Goal: Transaction & Acquisition: Purchase product/service

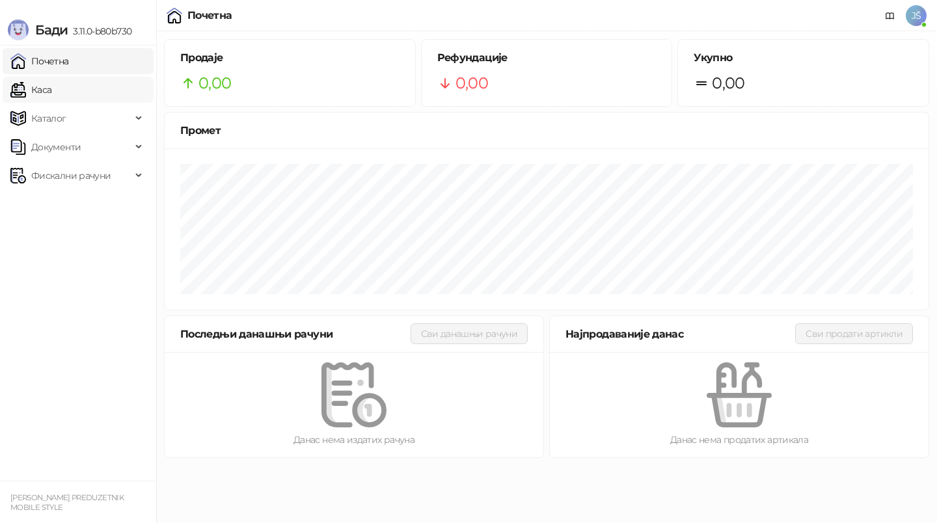
click at [51, 87] on link "Каса" at bounding box center [30, 90] width 41 height 26
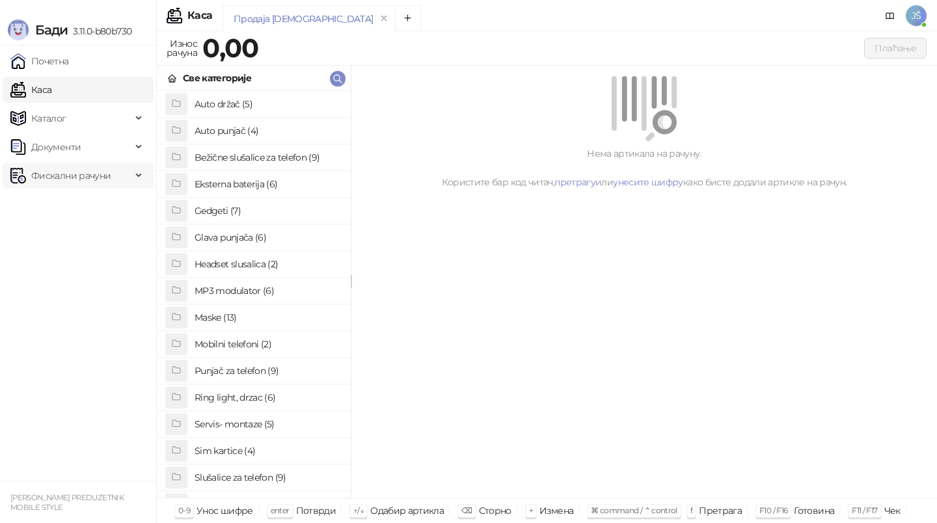
click at [100, 187] on span "Фискални рачуни" at bounding box center [70, 176] width 79 height 26
click at [85, 227] on link "По данима" at bounding box center [50, 233] width 69 height 26
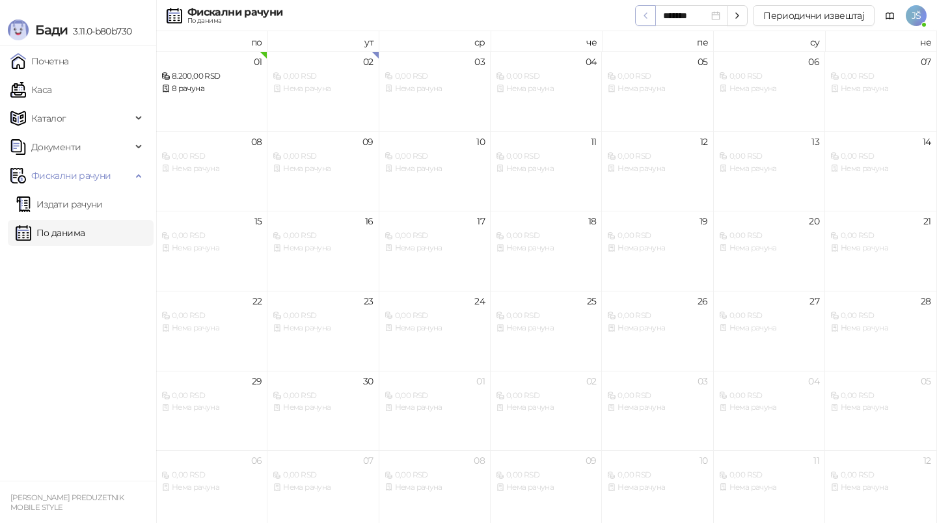
click at [650, 16] on icon "button" at bounding box center [646, 15] width 10 height 10
type input "*******"
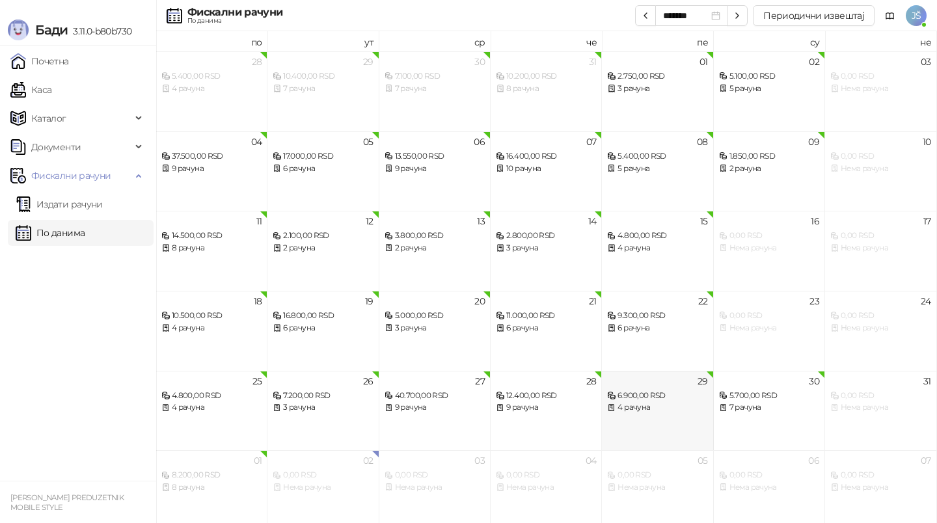
click at [676, 412] on div "4 рачуна" at bounding box center [657, 408] width 100 height 12
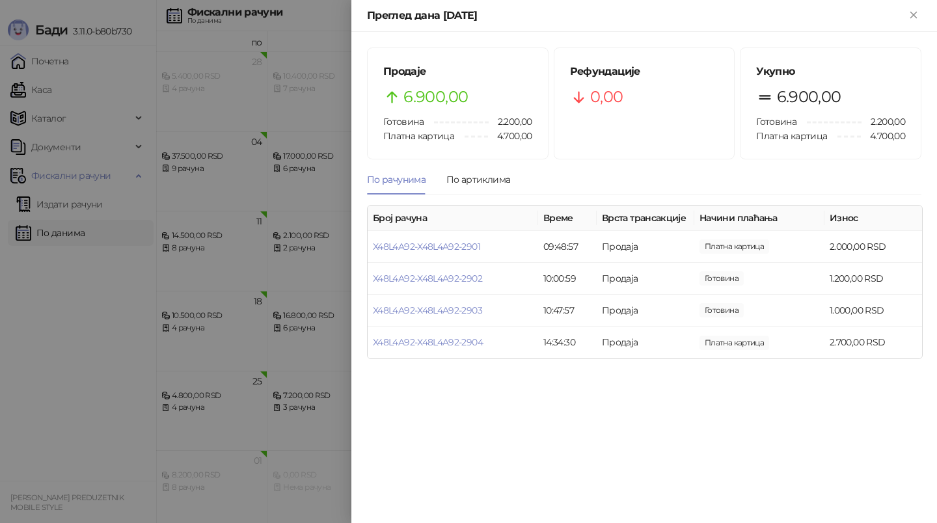
click at [125, 272] on div at bounding box center [468, 261] width 937 height 523
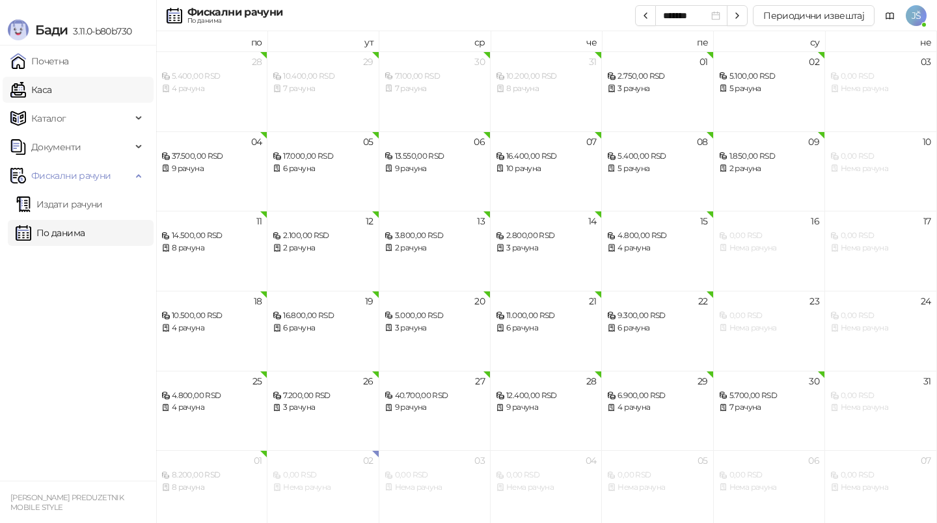
click at [51, 86] on link "Каса" at bounding box center [30, 90] width 41 height 26
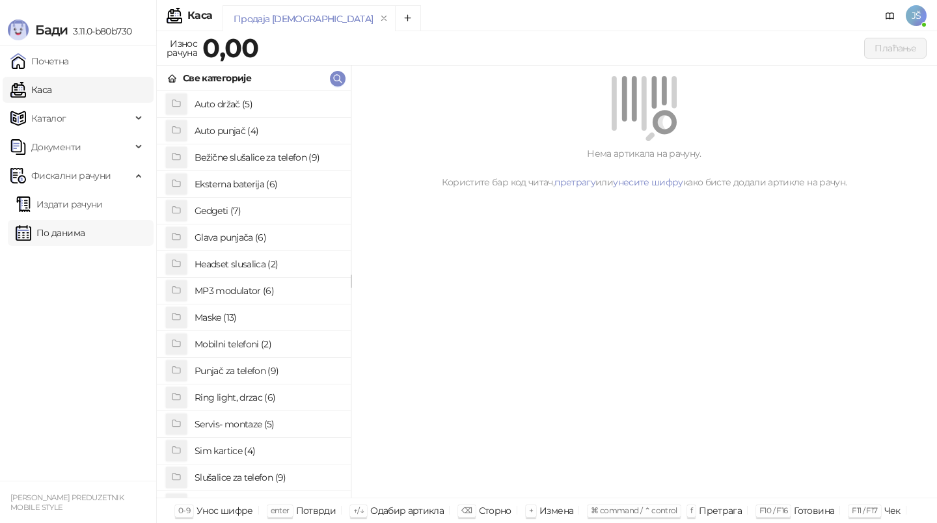
click at [79, 225] on link "По данима" at bounding box center [50, 233] width 69 height 26
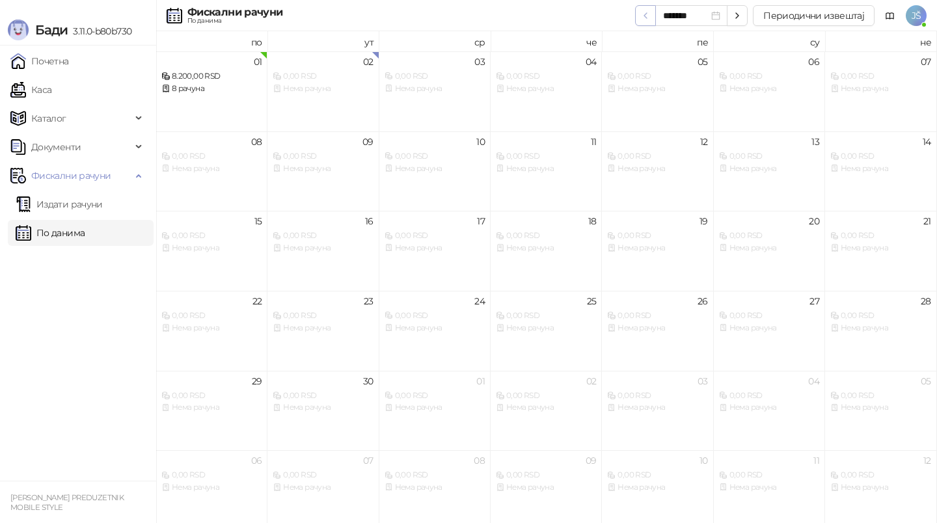
click at [650, 16] on icon "button" at bounding box center [646, 15] width 10 height 10
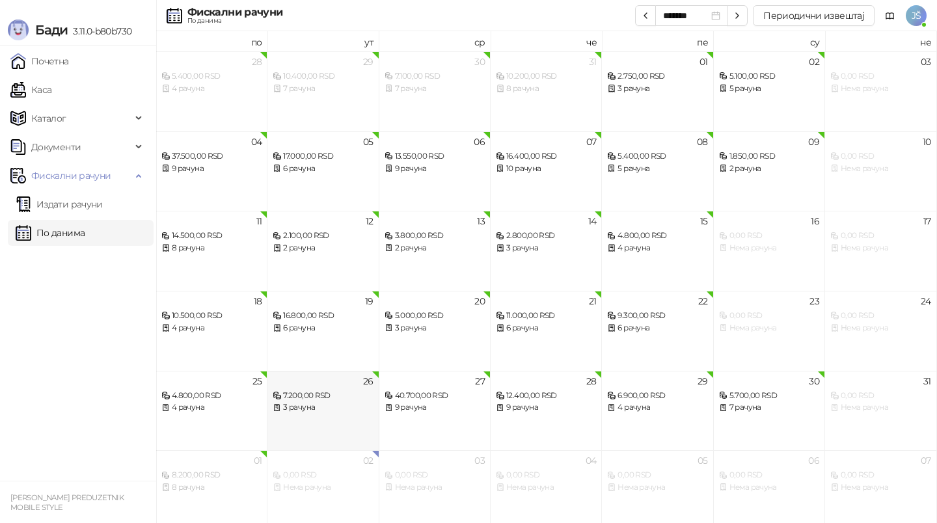
click at [359, 406] on div "3 рачуна" at bounding box center [323, 408] width 100 height 12
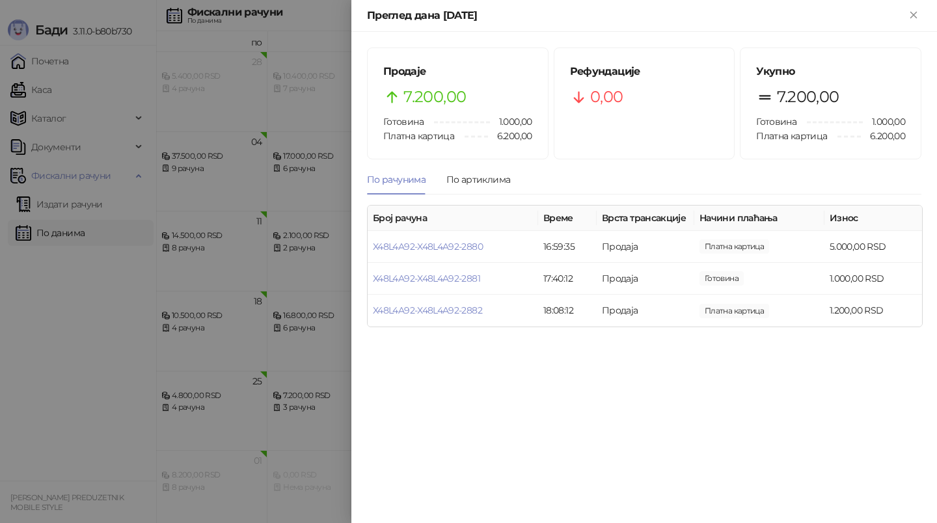
click at [111, 311] on div at bounding box center [468, 261] width 937 height 523
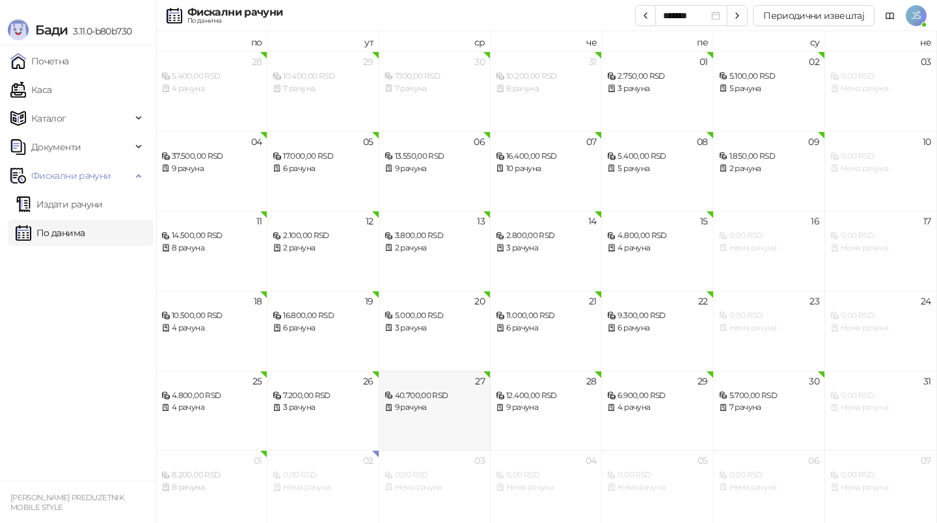
click at [450, 383] on div "40.700,00 RSD 9 рачуна" at bounding box center [435, 396] width 100 height 38
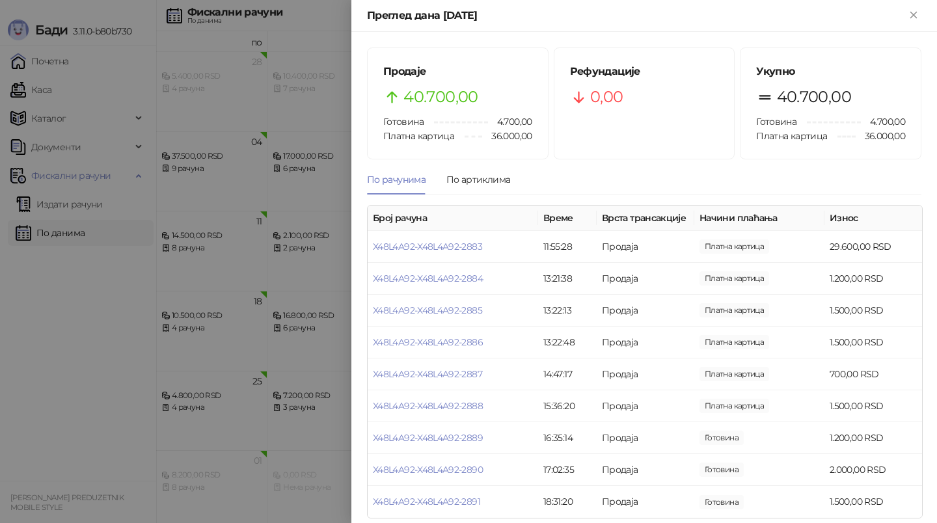
click at [137, 366] on div at bounding box center [468, 261] width 937 height 523
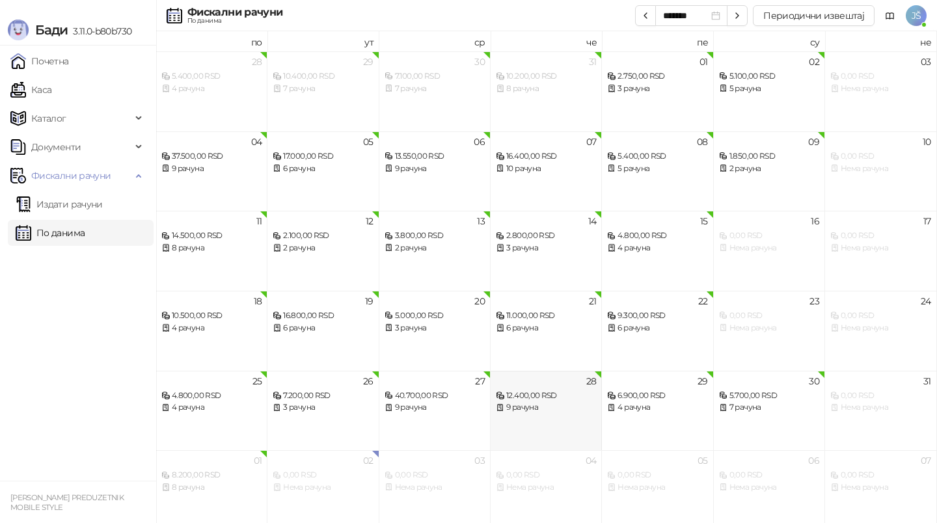
click at [583, 390] on div "12.400,00 RSD" at bounding box center [546, 396] width 100 height 12
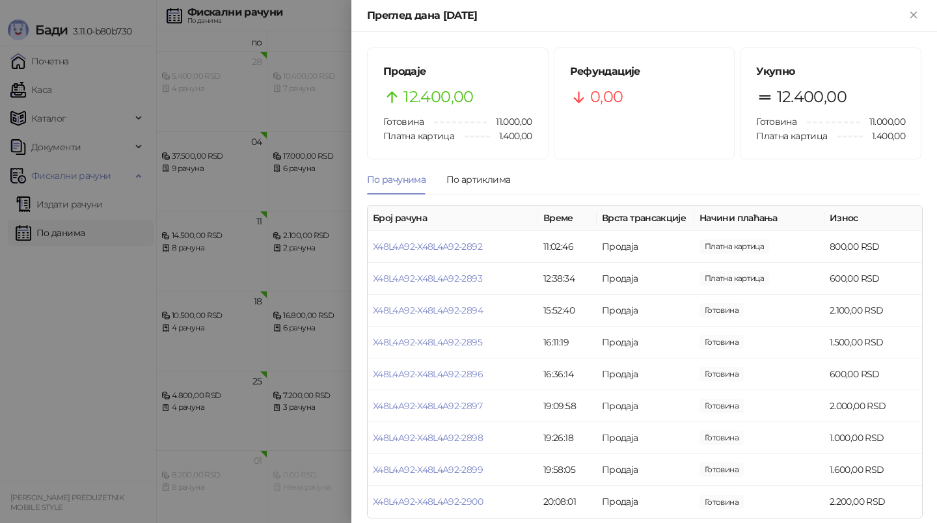
click at [304, 396] on div at bounding box center [468, 261] width 937 height 523
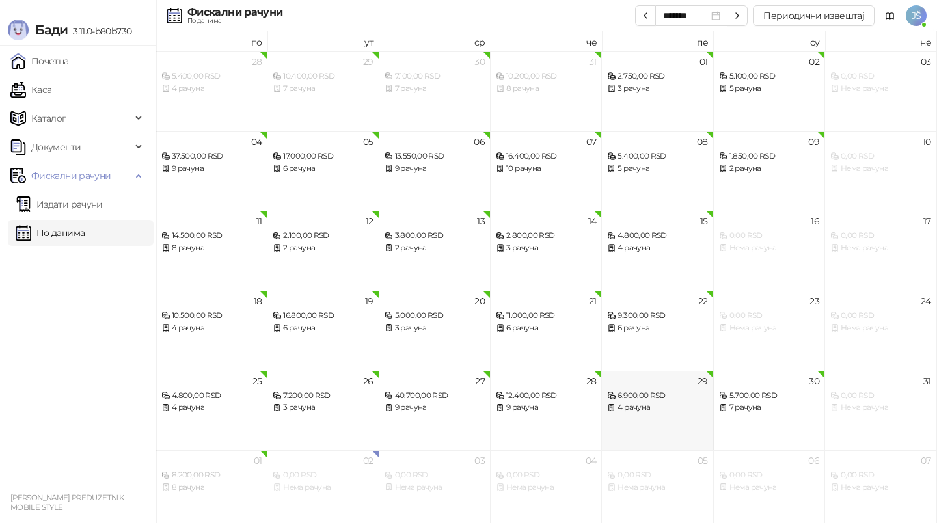
click at [656, 418] on div "29 6.900,00 RSD 4 рачуна" at bounding box center [657, 411] width 111 height 80
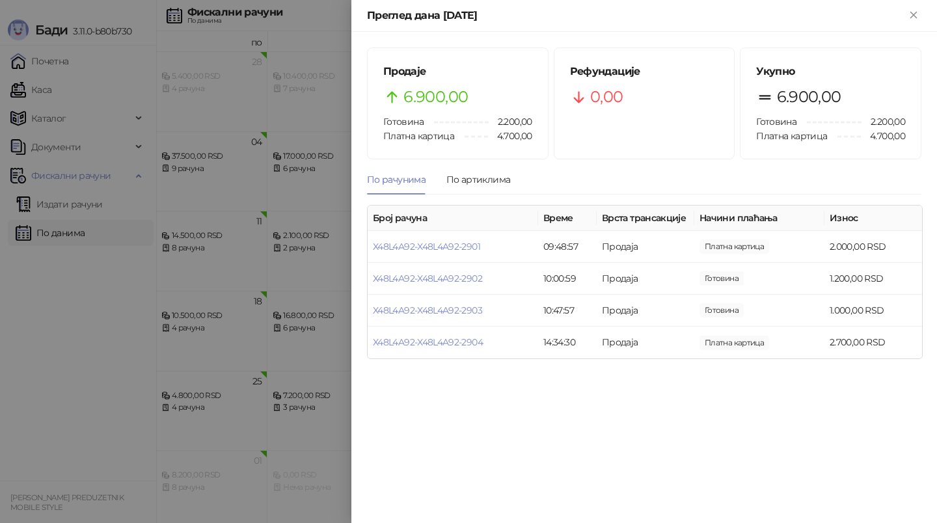
click at [265, 402] on div at bounding box center [468, 261] width 937 height 523
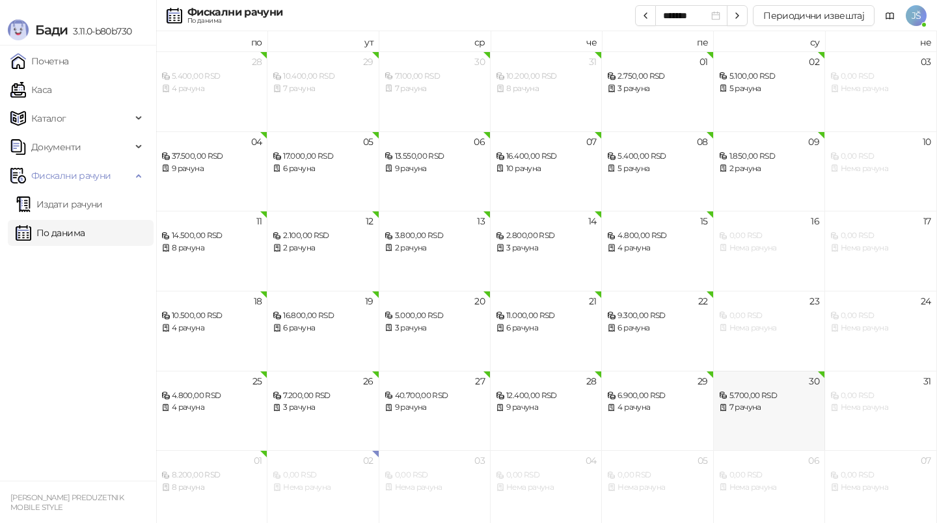
click at [764, 437] on div "30 5.700,00 RSD 7 рачуна" at bounding box center [769, 411] width 111 height 80
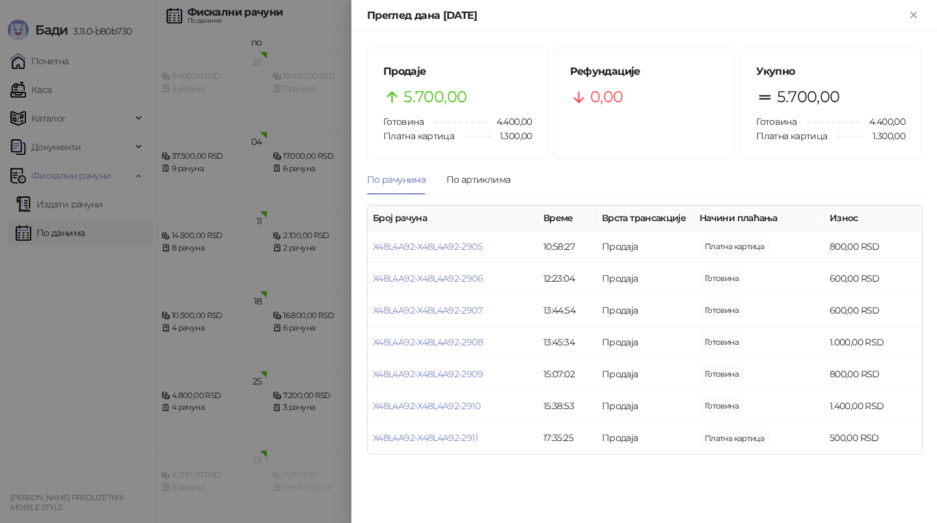
click at [282, 400] on div at bounding box center [468, 261] width 937 height 523
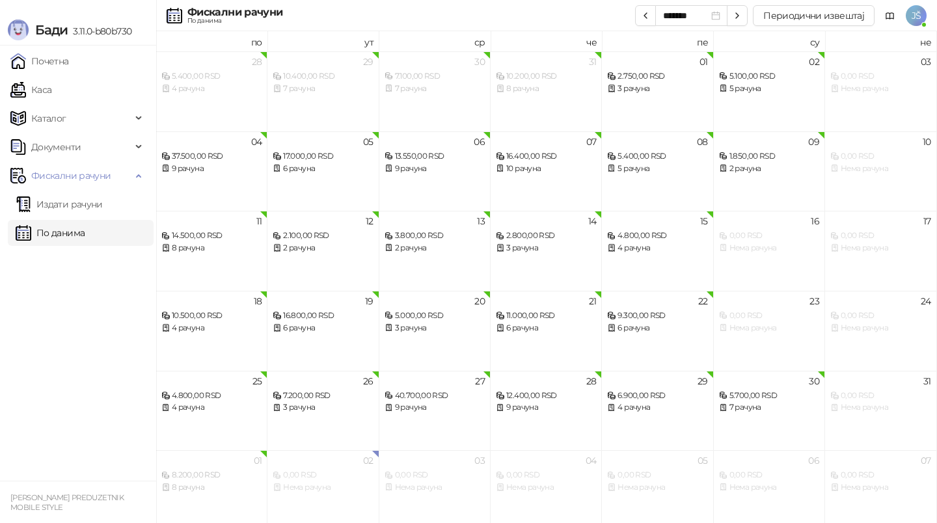
scroll to position [7, 0]
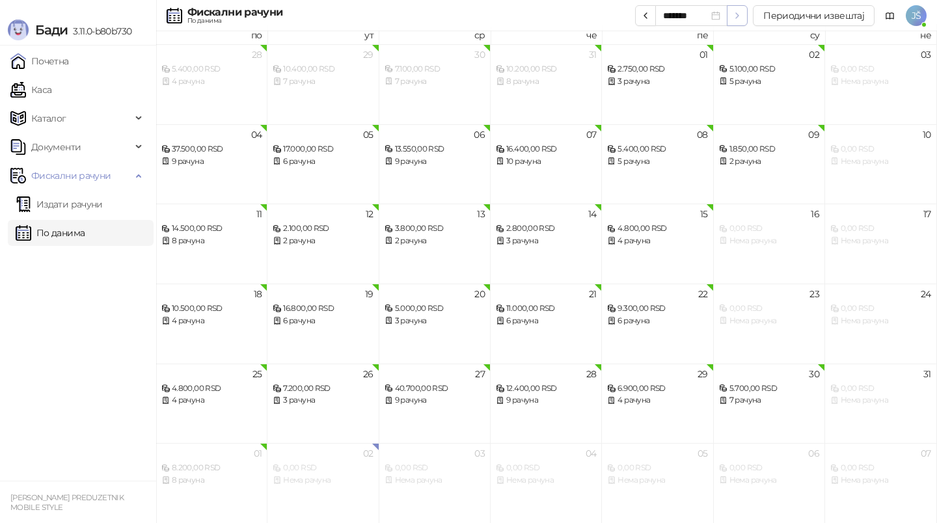
click at [741, 12] on icon "button" at bounding box center [737, 15] width 10 height 10
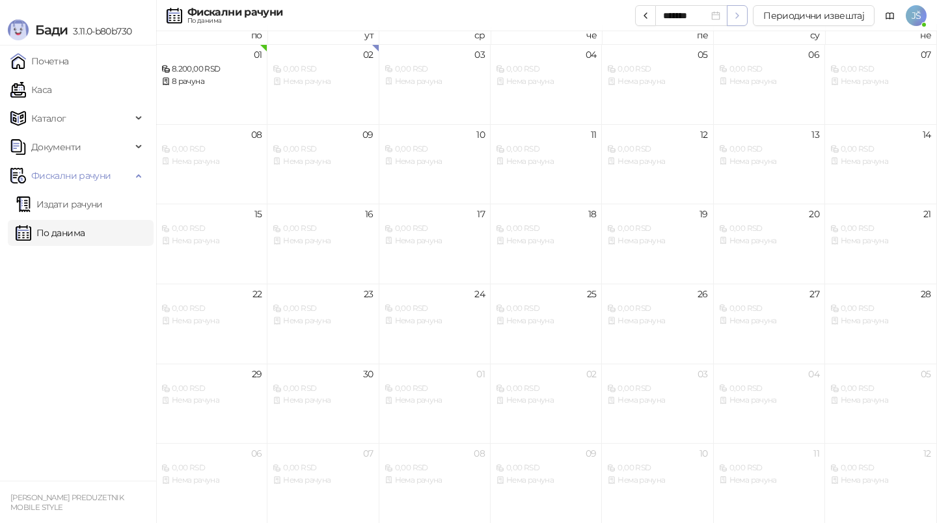
type input "*******"
click at [227, 79] on div "8 рачуна" at bounding box center [211, 82] width 100 height 12
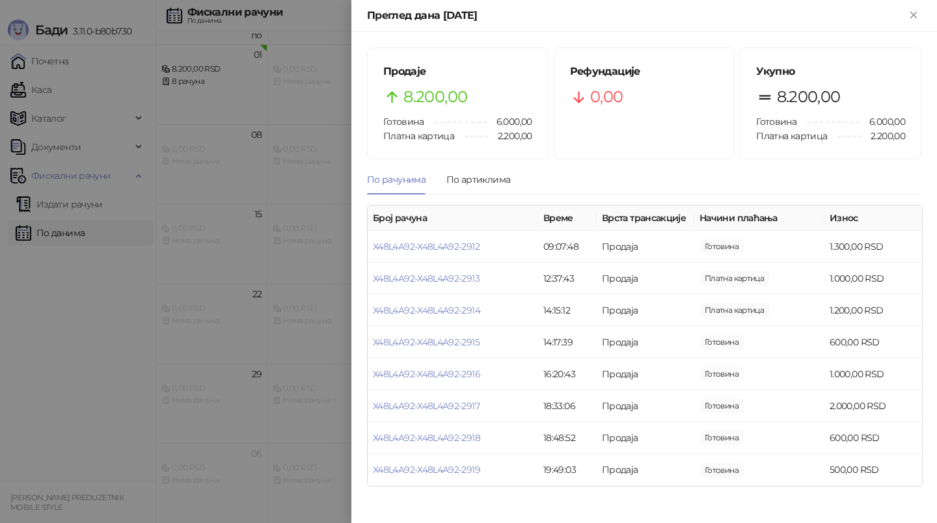
click at [102, 282] on div at bounding box center [468, 261] width 937 height 523
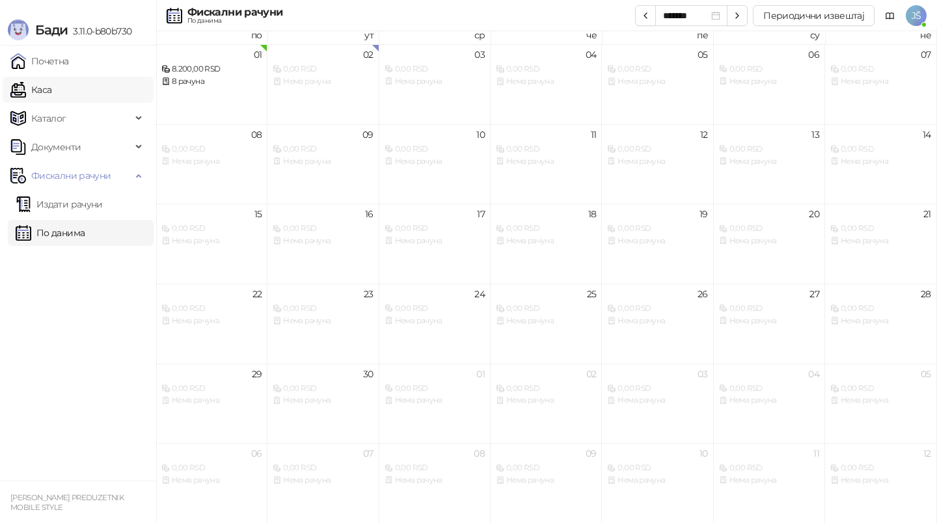
click at [51, 83] on link "Каса" at bounding box center [30, 90] width 41 height 26
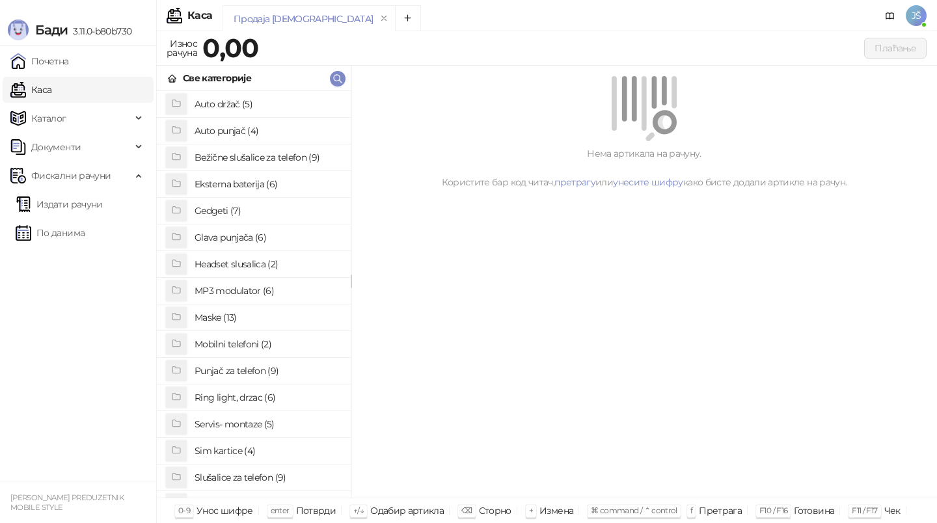
click at [251, 160] on h4 "Bežične slušalice za telefon (9)" at bounding box center [268, 157] width 146 height 21
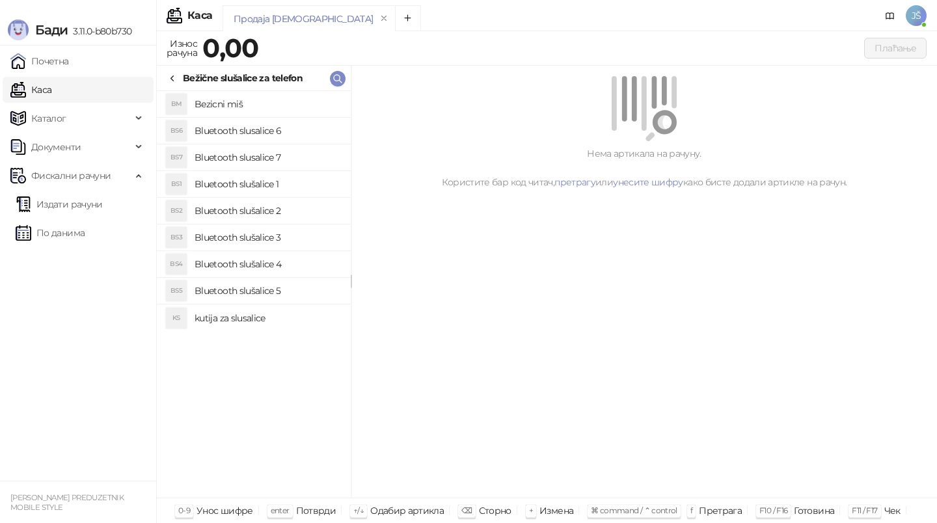
click at [251, 186] on h4 "Bluetooth slušalice 1" at bounding box center [268, 184] width 146 height 21
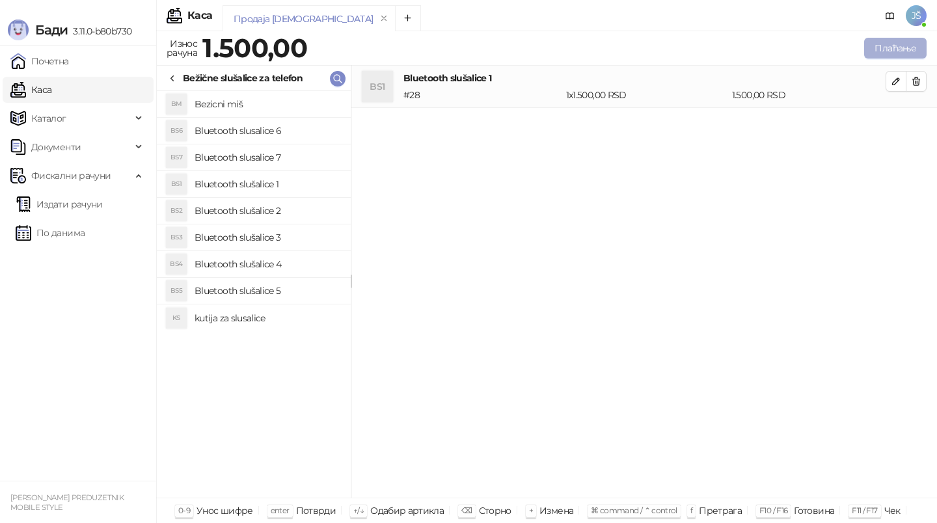
click at [897, 44] on button "Плаћање" at bounding box center [895, 48] width 62 height 21
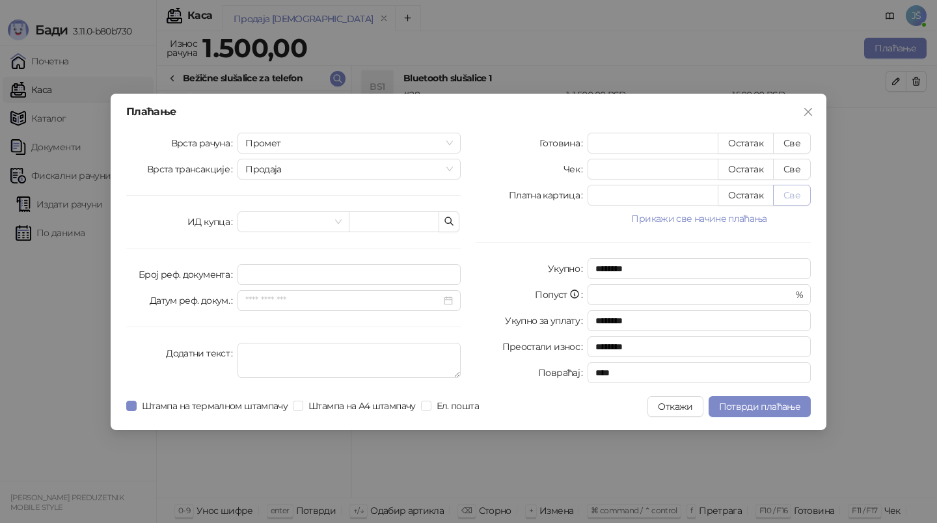
click at [786, 193] on button "Све" at bounding box center [792, 195] width 38 height 21
type input "****"
click at [749, 409] on span "Потврди плаћање" at bounding box center [759, 407] width 81 height 12
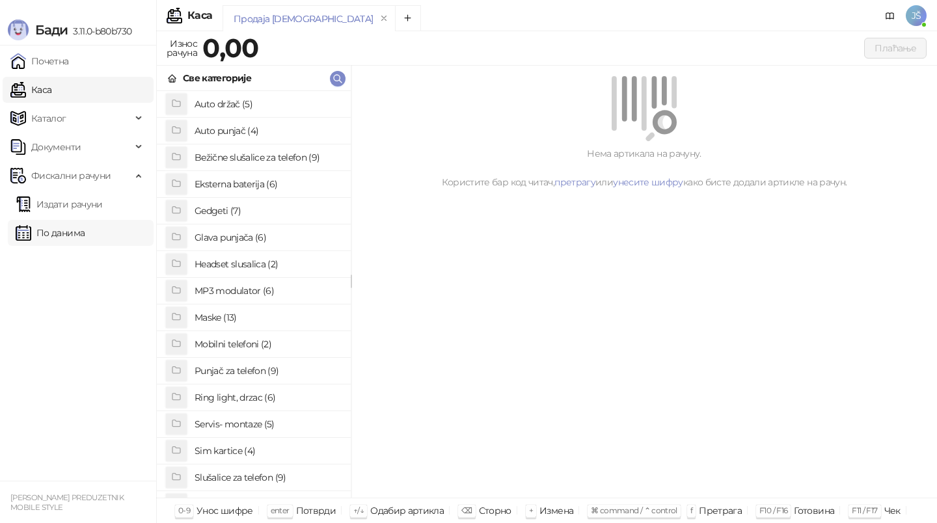
click at [85, 240] on link "По данима" at bounding box center [50, 233] width 69 height 26
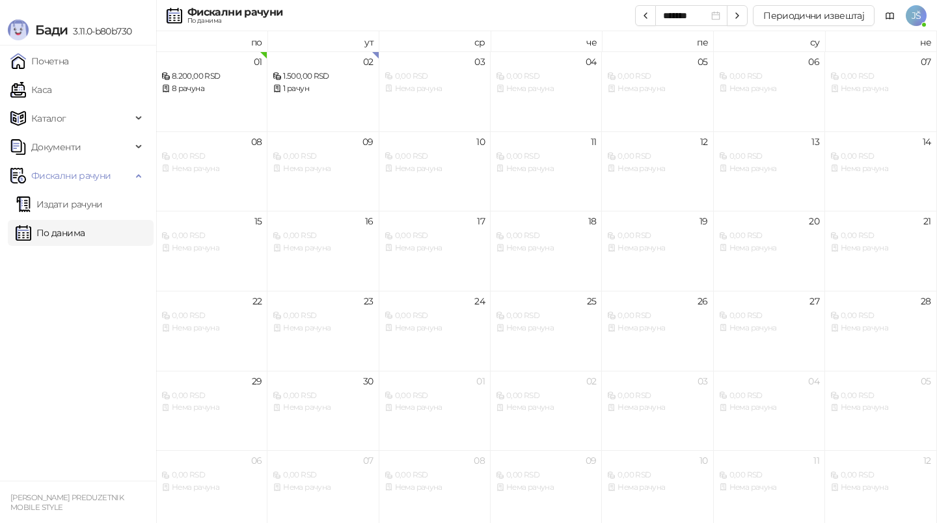
click at [64, 290] on ul "Почетна [PERSON_NAME] Документи Фискални рачуни Издати рачуни По данима" at bounding box center [78, 263] width 156 height 435
click at [51, 92] on link "Каса" at bounding box center [30, 90] width 41 height 26
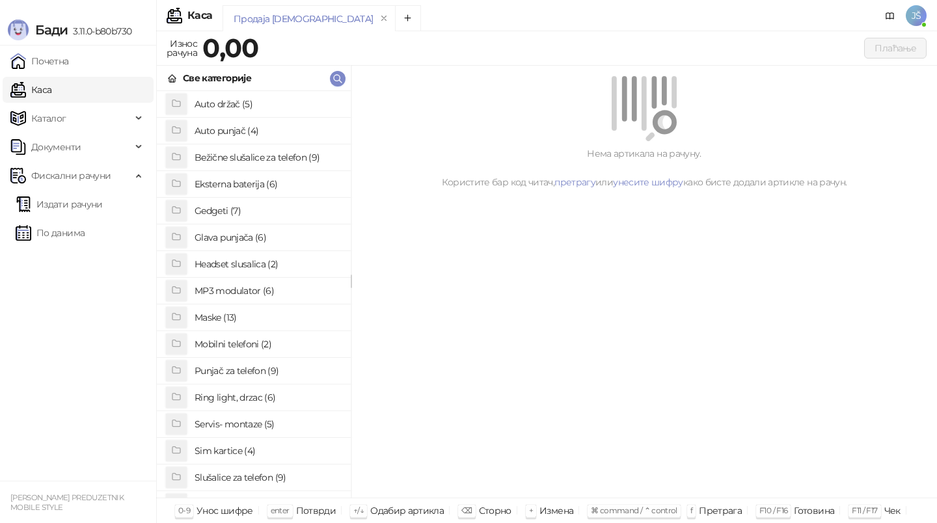
click at [28, 14] on div "Бади 3.11.0-b80b730" at bounding box center [78, 23] width 156 height 46
